Goal: Transaction & Acquisition: Purchase product/service

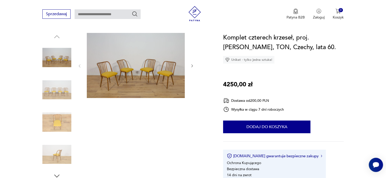
click at [190, 66] on icon "button" at bounding box center [192, 66] width 4 height 4
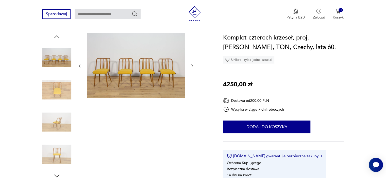
click at [191, 66] on icon "button" at bounding box center [192, 66] width 4 height 4
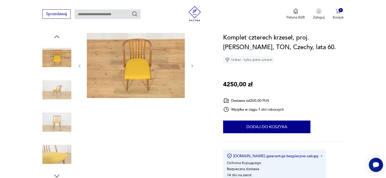
click at [191, 66] on icon "button" at bounding box center [192, 66] width 4 height 4
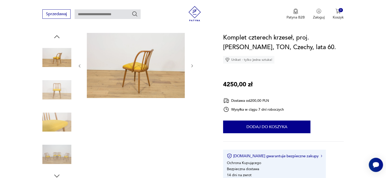
click at [191, 66] on icon "button" at bounding box center [192, 66] width 4 height 4
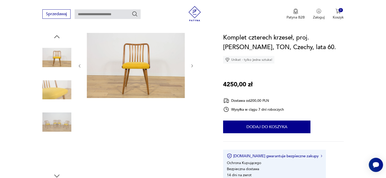
click at [191, 66] on icon "button" at bounding box center [192, 66] width 4 height 4
